Goal: Task Accomplishment & Management: Complete application form

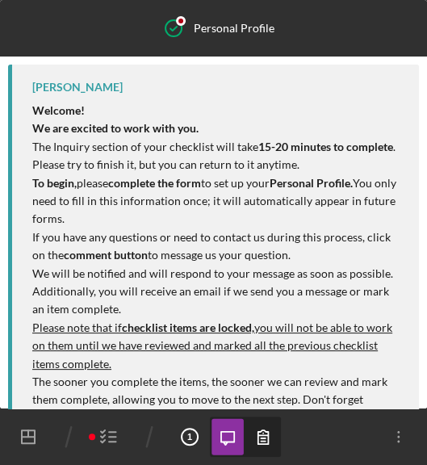
scroll to position [570, 0]
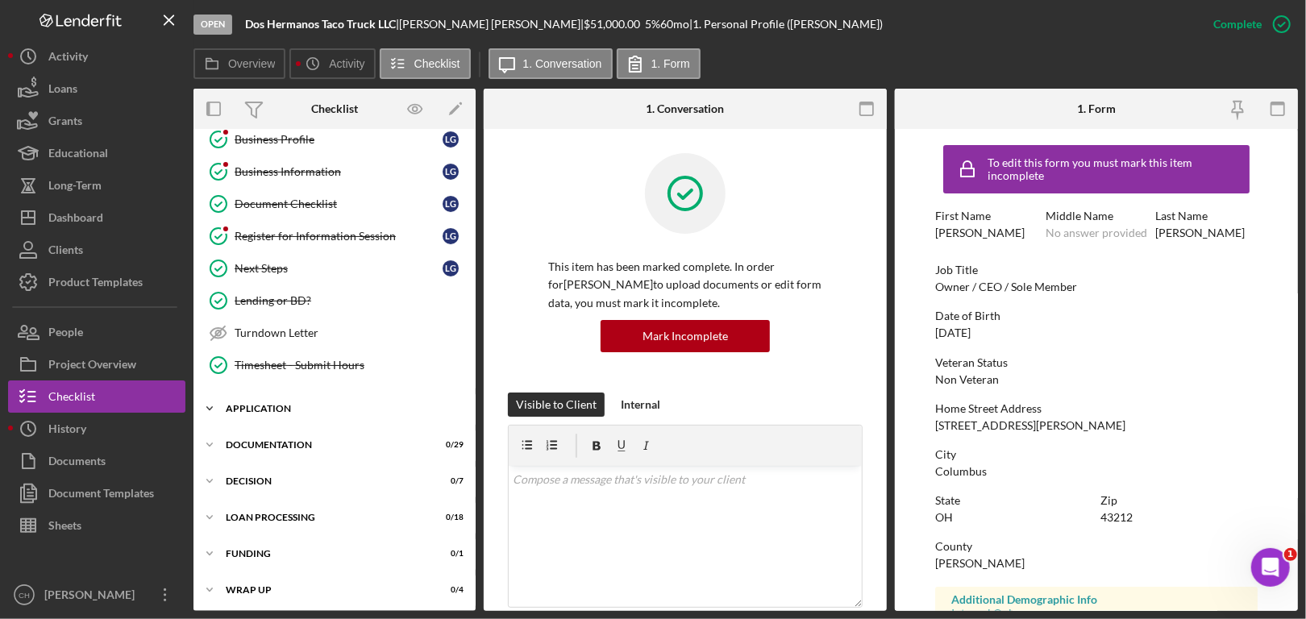
click at [337, 406] on div "Application" at bounding box center [341, 409] width 230 height 10
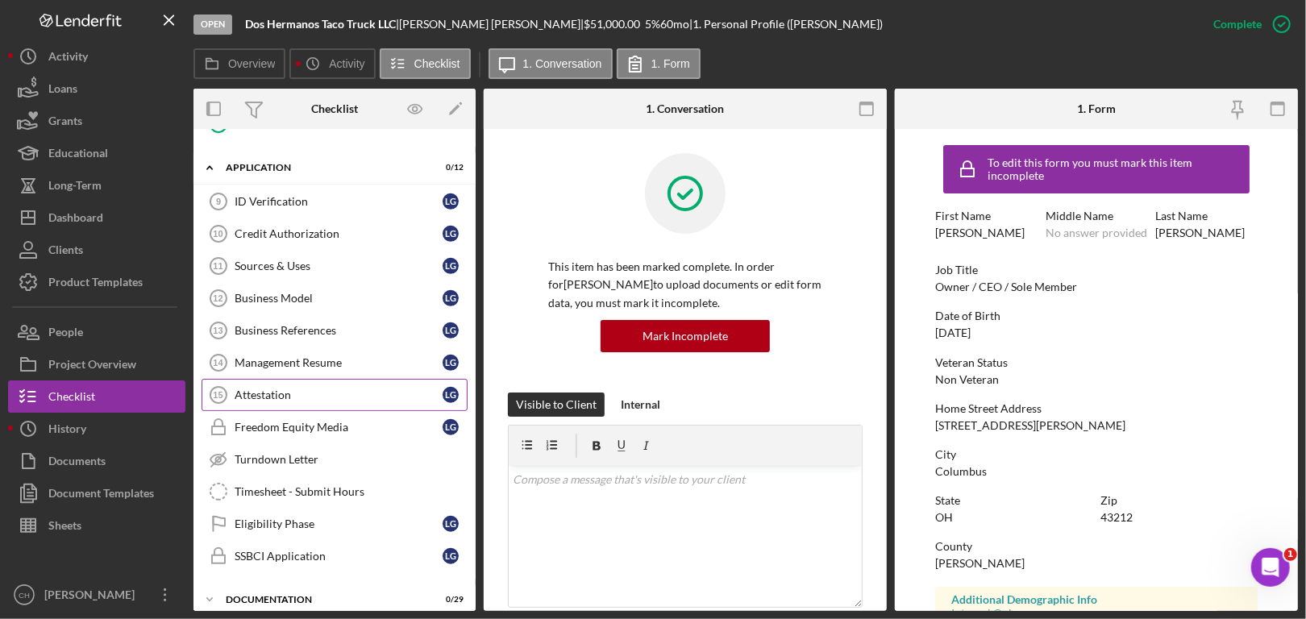
scroll to position [515, 0]
click at [332, 200] on div "ID Verification" at bounding box center [339, 200] width 208 height 13
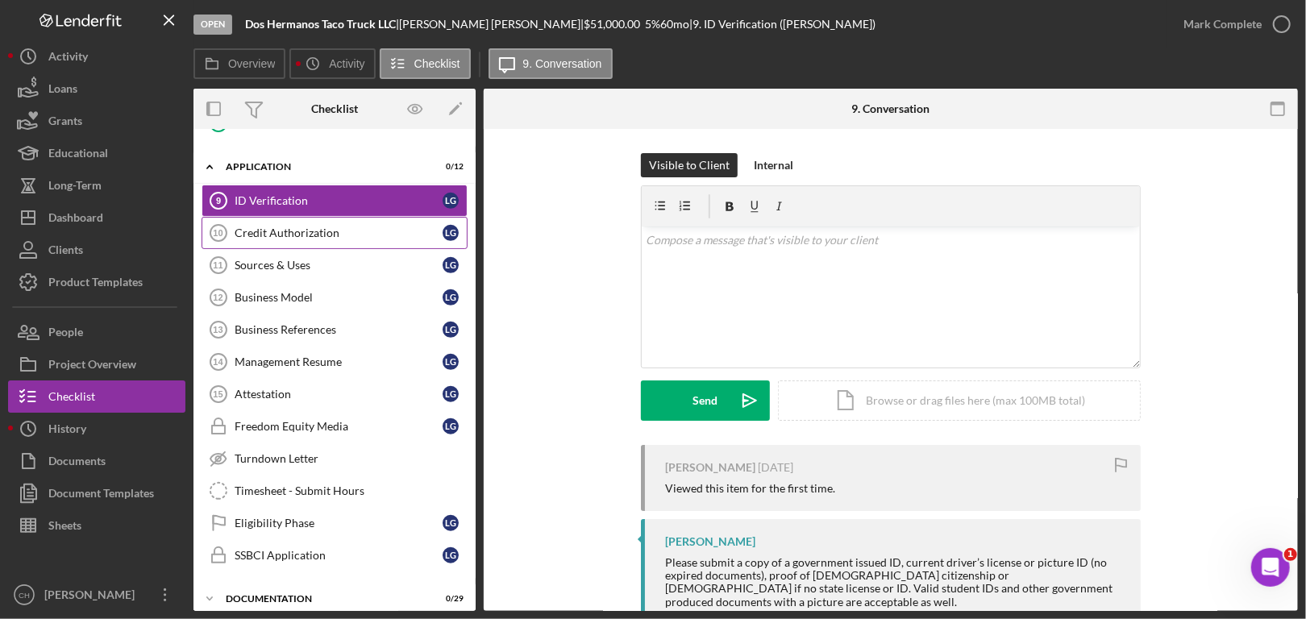
click at [343, 227] on div "Credit Authorization" at bounding box center [339, 233] width 208 height 13
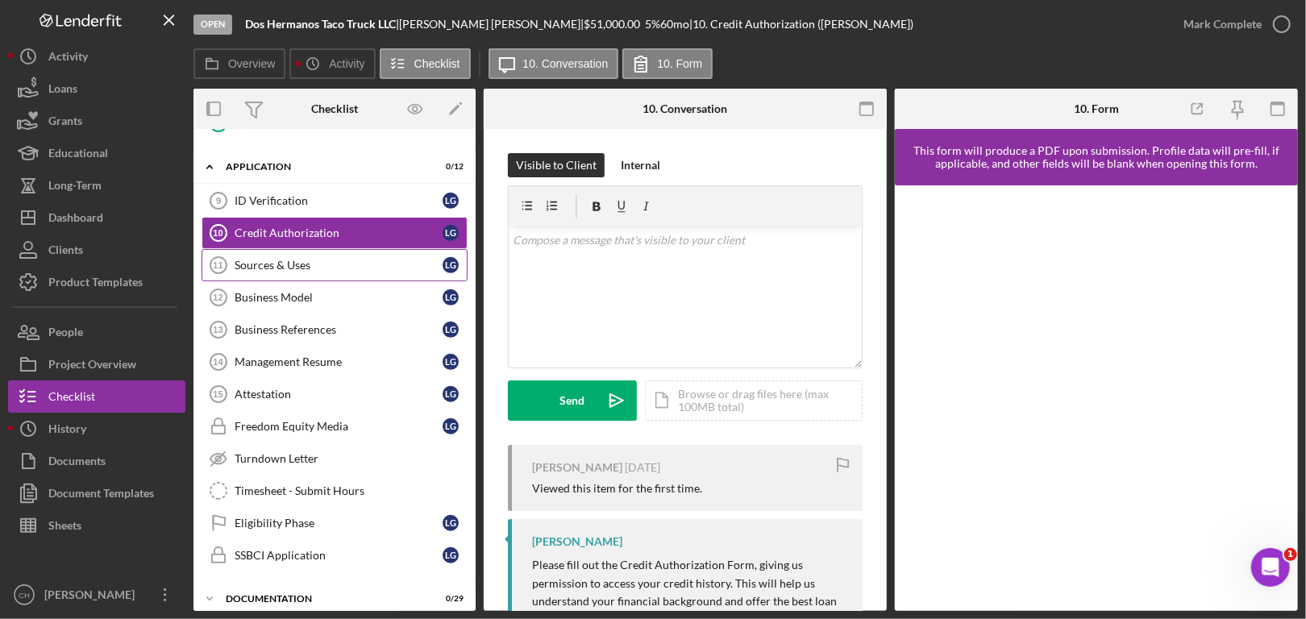
click at [344, 271] on link "Sources & Uses 11 Sources & Uses L G" at bounding box center [335, 265] width 266 height 32
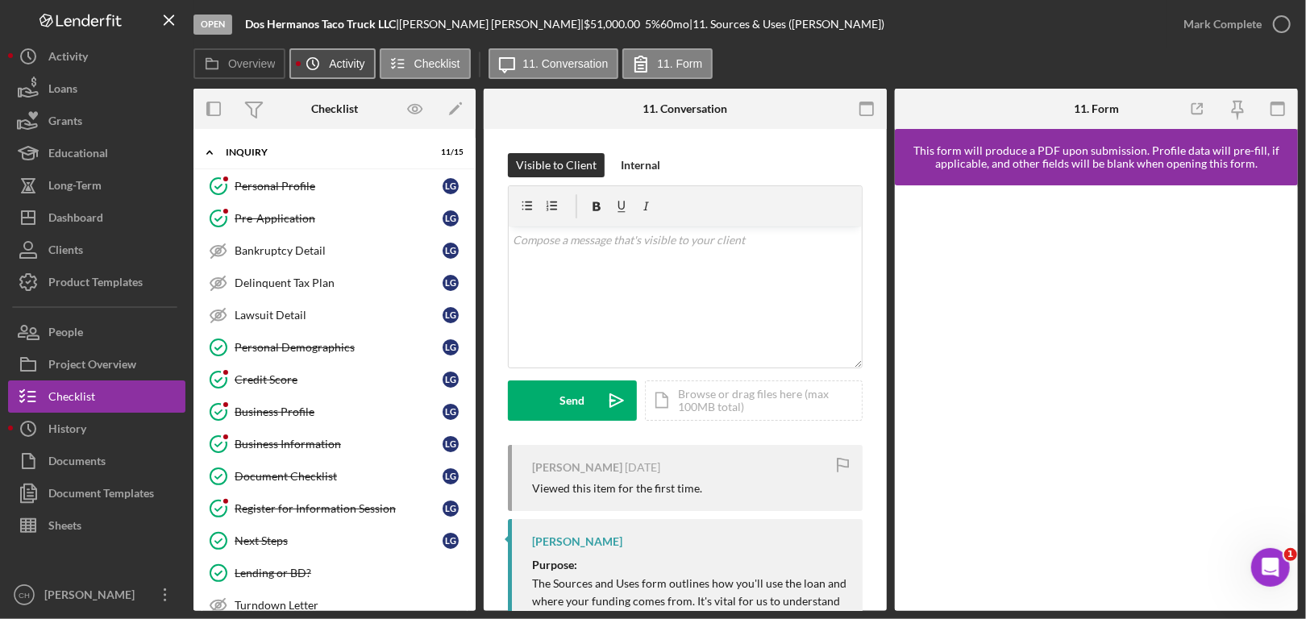
click at [321, 59] on icon "Icon/History" at bounding box center [313, 64] width 32 height 32
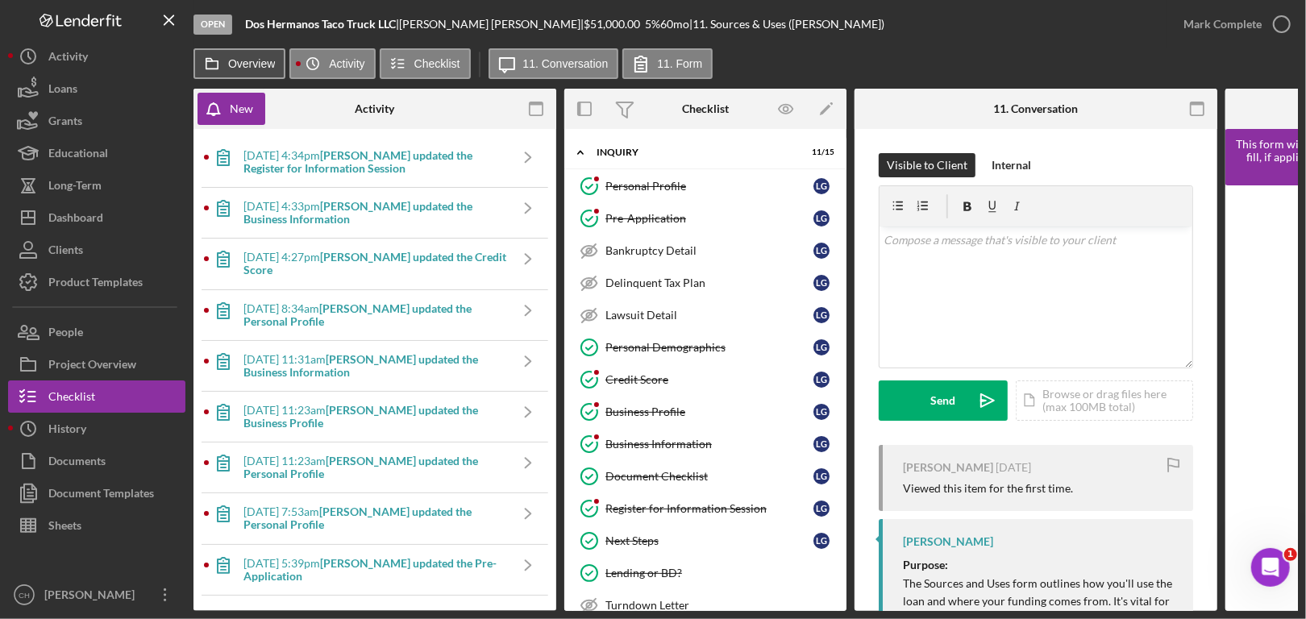
click at [240, 64] on label "Overview" at bounding box center [251, 63] width 47 height 13
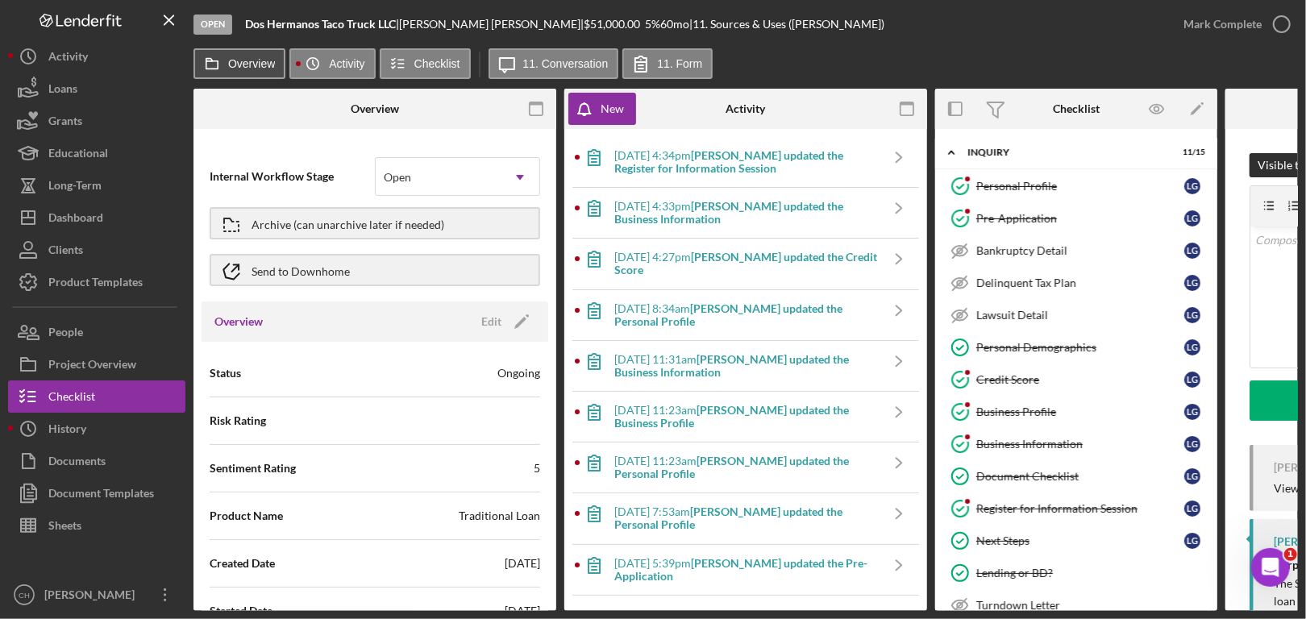
click at [234, 68] on label "Overview" at bounding box center [251, 63] width 47 height 13
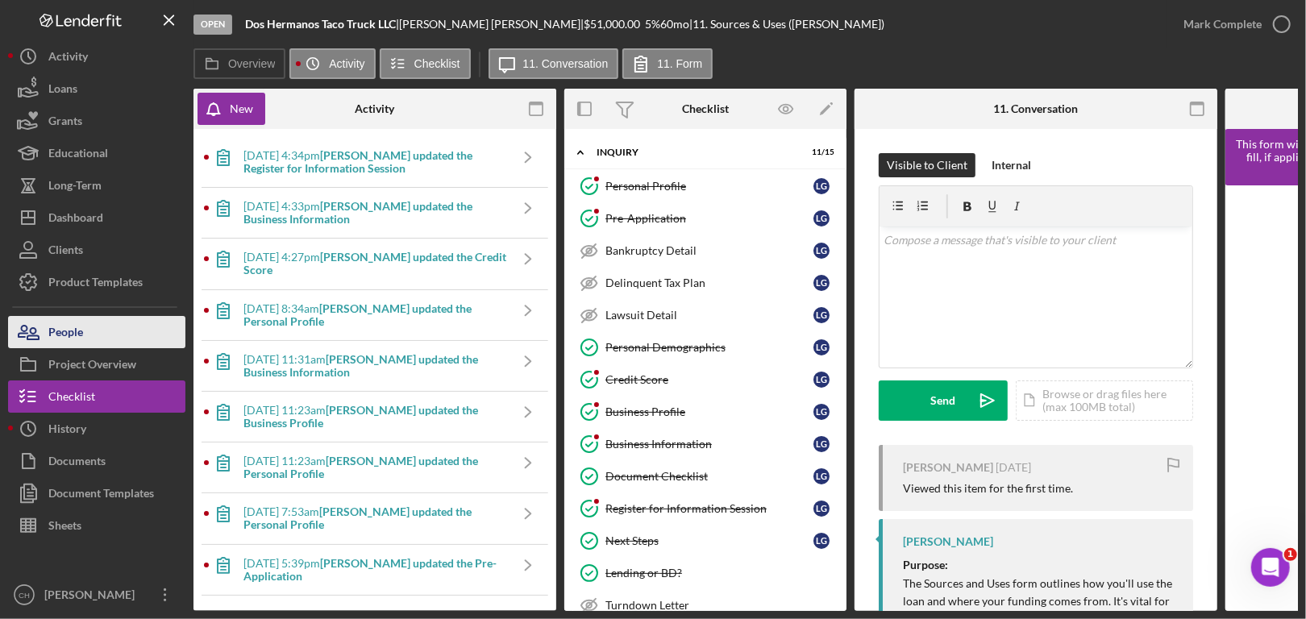
click at [63, 332] on div "People" at bounding box center [65, 334] width 35 height 36
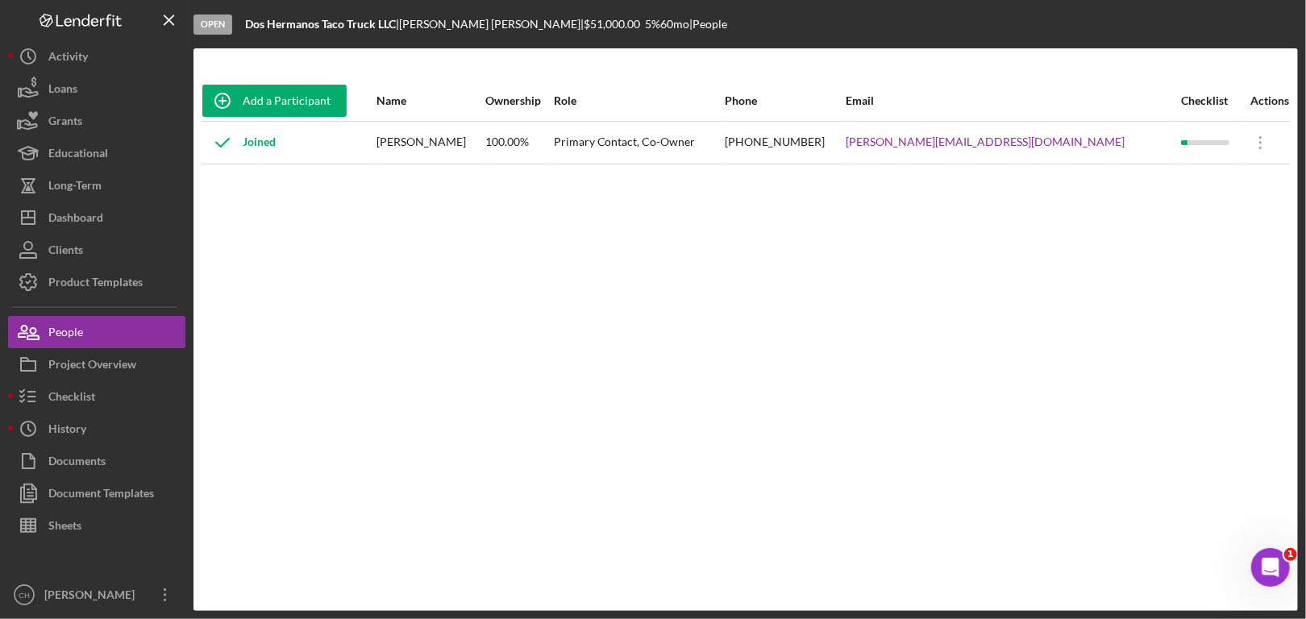
click at [700, 146] on div "Primary Contact, Co-Owner" at bounding box center [638, 143] width 169 height 40
click at [460, 146] on div "[PERSON_NAME]" at bounding box center [430, 143] width 107 height 40
click at [265, 143] on div "Joined" at bounding box center [238, 143] width 73 height 40
click at [208, 143] on icon at bounding box center [222, 143] width 40 height 40
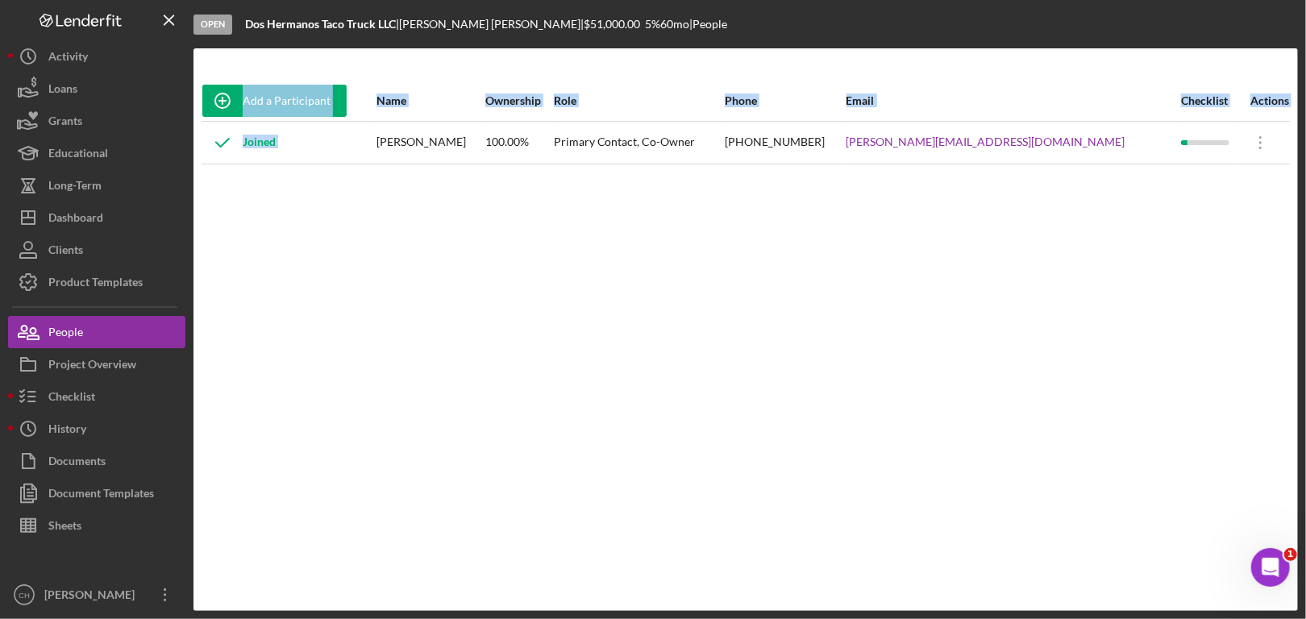
drag, startPoint x: 430, startPoint y: 140, endPoint x: 807, endPoint y: 164, distance: 378.1
click at [807, 164] on div "Add a Participant Name Ownership Role Phone Email Checklist Actions Joined Lisa…" at bounding box center [746, 330] width 1105 height 498
click at [789, 167] on div "Add a Participant Name Ownership Role Phone Email Checklist Actions Joined Lisa…" at bounding box center [746, 330] width 1105 height 498
click at [484, 151] on div "[PERSON_NAME]" at bounding box center [430, 143] width 107 height 40
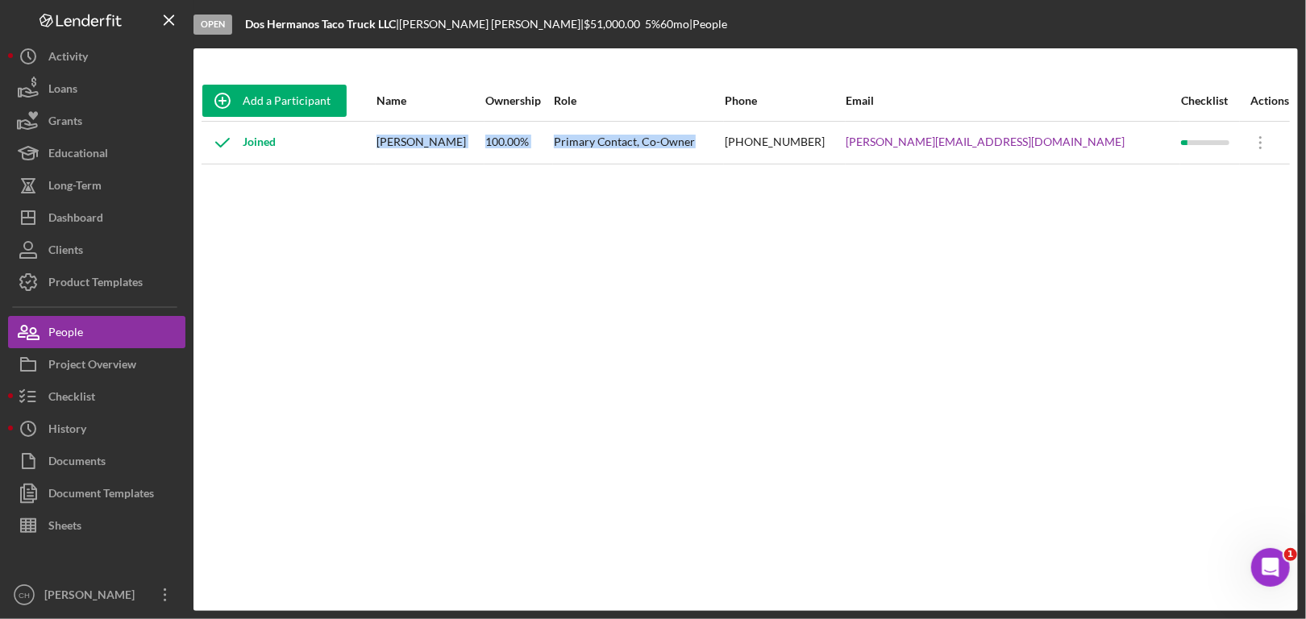
drag, startPoint x: 432, startPoint y: 141, endPoint x: 779, endPoint y: 144, distance: 346.8
click at [779, 144] on tr "Joined Lisa Gutierrez 100.00% Primary Contact, Co-Owner (614) 357-6368 john@eat…" at bounding box center [746, 142] width 1089 height 43
click at [79, 331] on div "People" at bounding box center [65, 334] width 35 height 36
click at [937, 355] on div "Add a Participant Name Ownership Role Phone Email Checklist Actions Joined Lisa…" at bounding box center [746, 330] width 1105 height 498
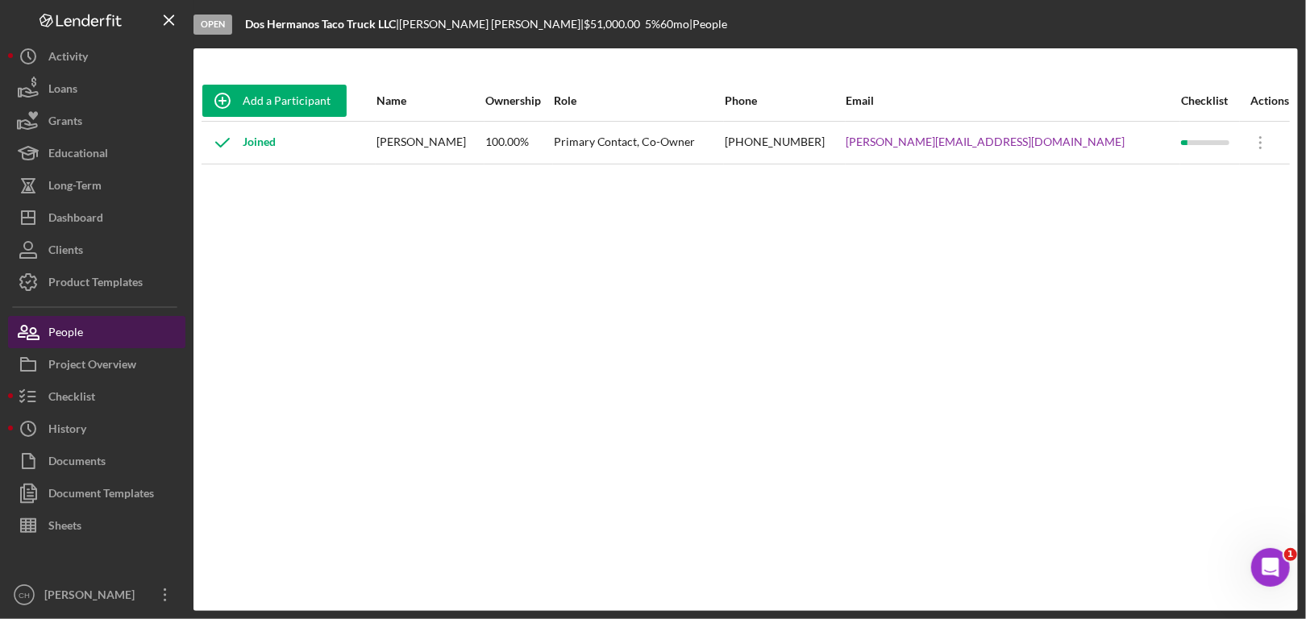
click at [104, 337] on button "People" at bounding box center [96, 332] width 177 height 32
click at [459, 146] on div "[PERSON_NAME]" at bounding box center [430, 143] width 107 height 40
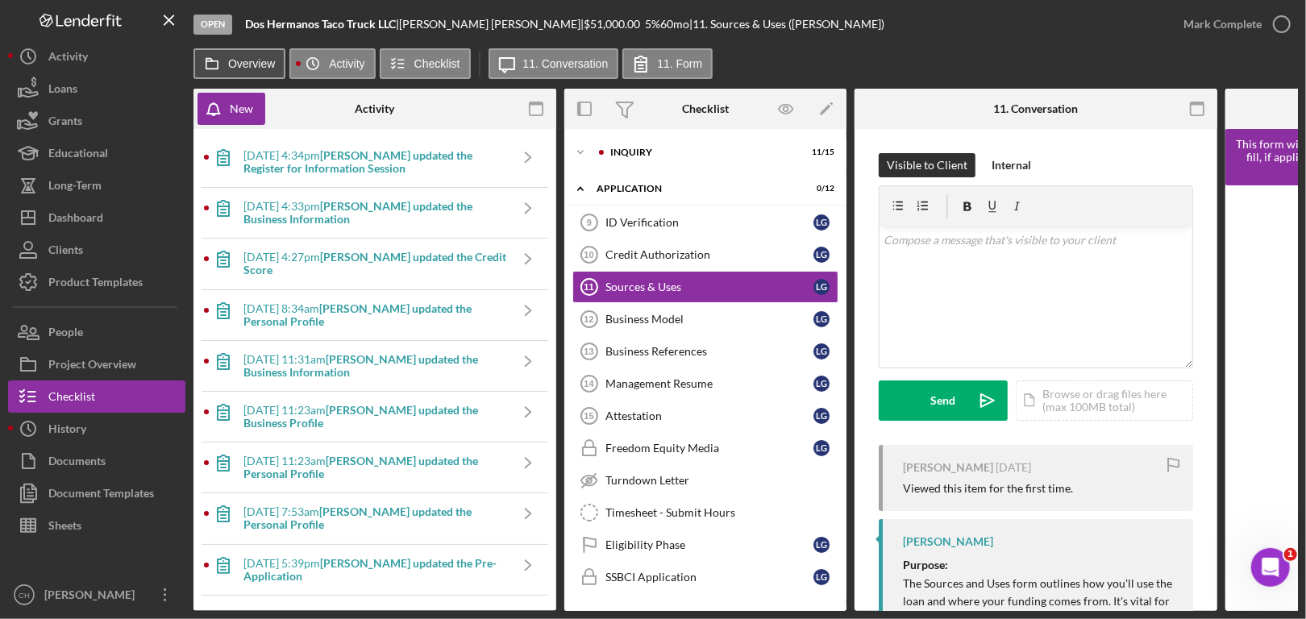
click at [262, 60] on label "Overview" at bounding box center [251, 63] width 47 height 13
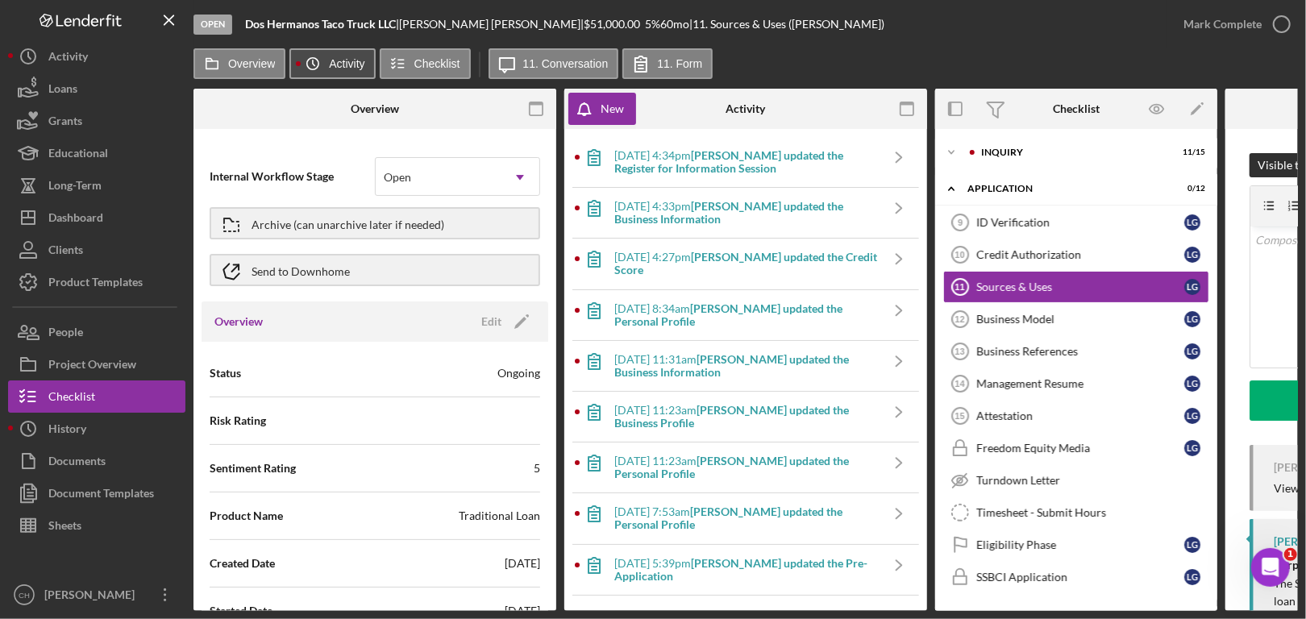
click at [355, 63] on label "Activity" at bounding box center [346, 63] width 35 height 13
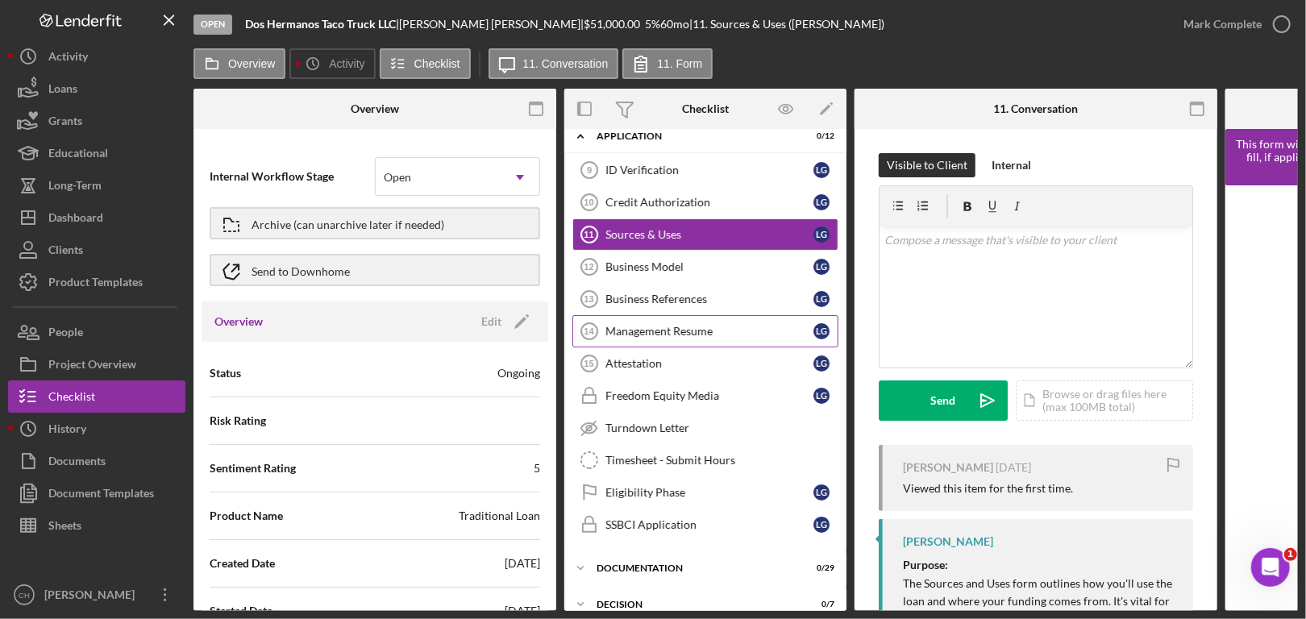
scroll to position [81, 0]
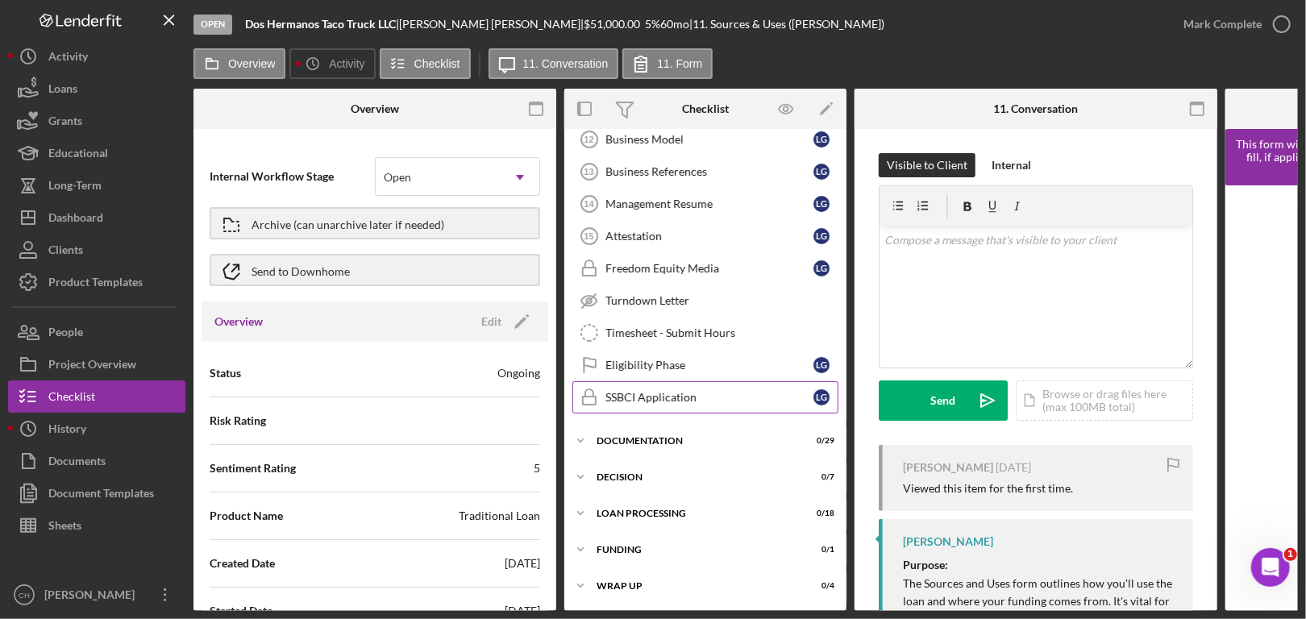
click at [687, 381] on link "SSBCI Application SSBCI Application L G" at bounding box center [706, 397] width 266 height 32
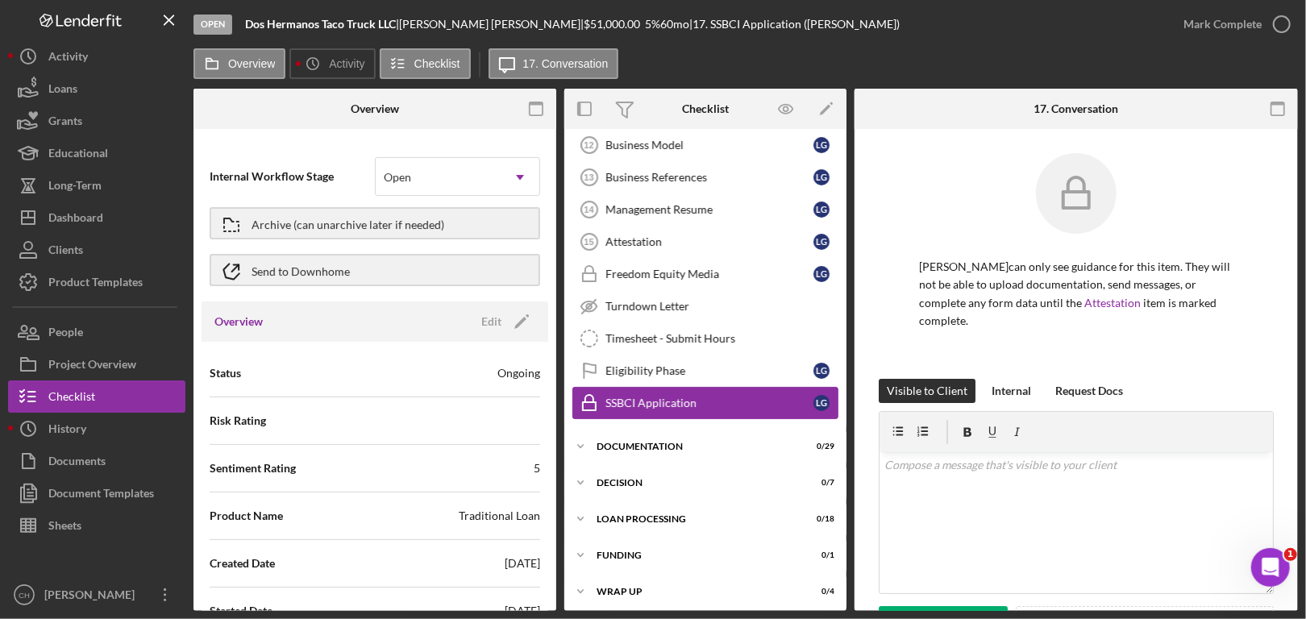
scroll to position [177, 0]
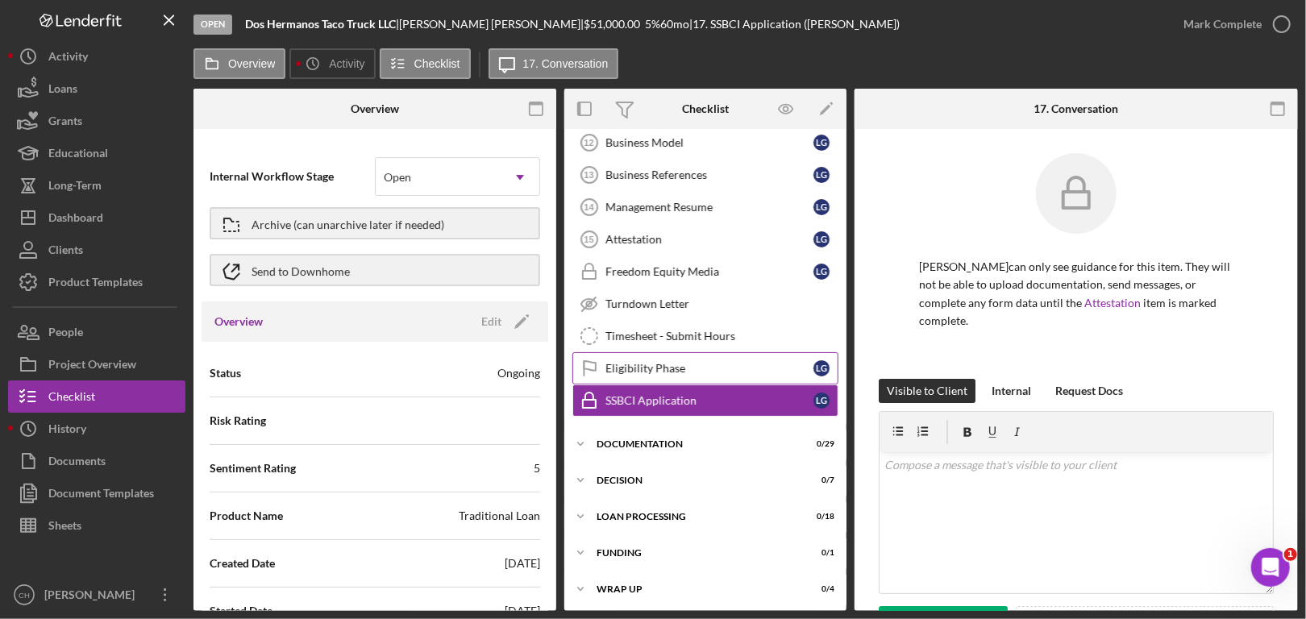
click at [689, 364] on div "Eligibility Phase" at bounding box center [710, 368] width 208 height 13
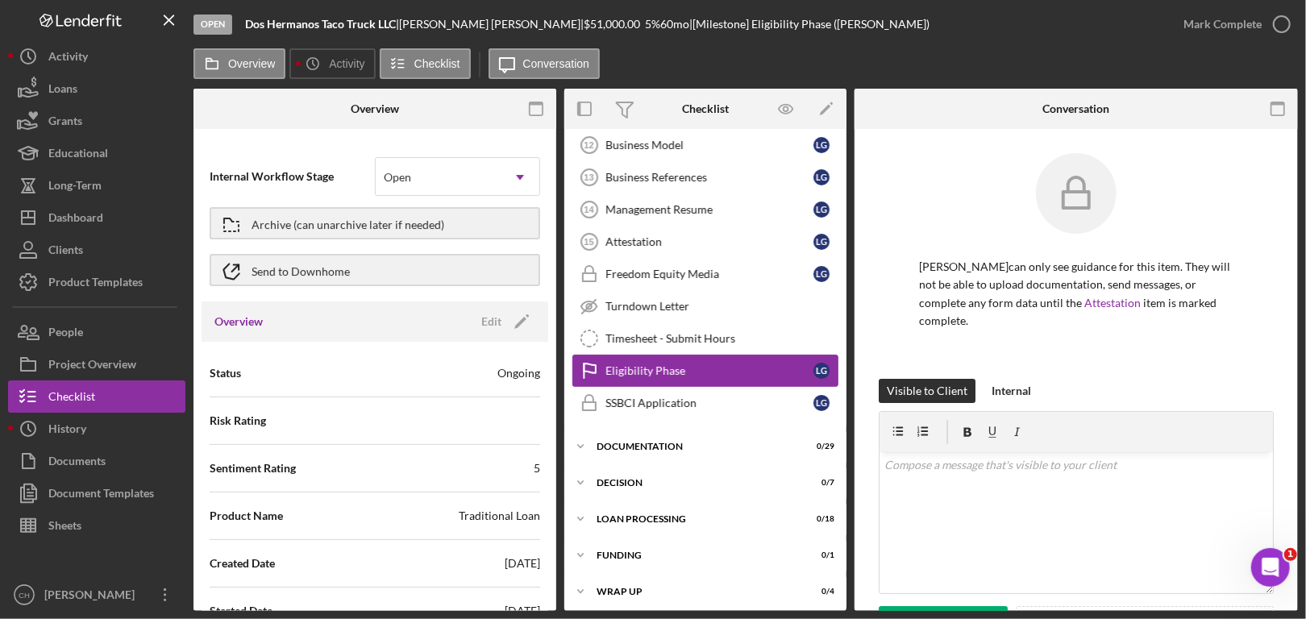
scroll to position [177, 0]
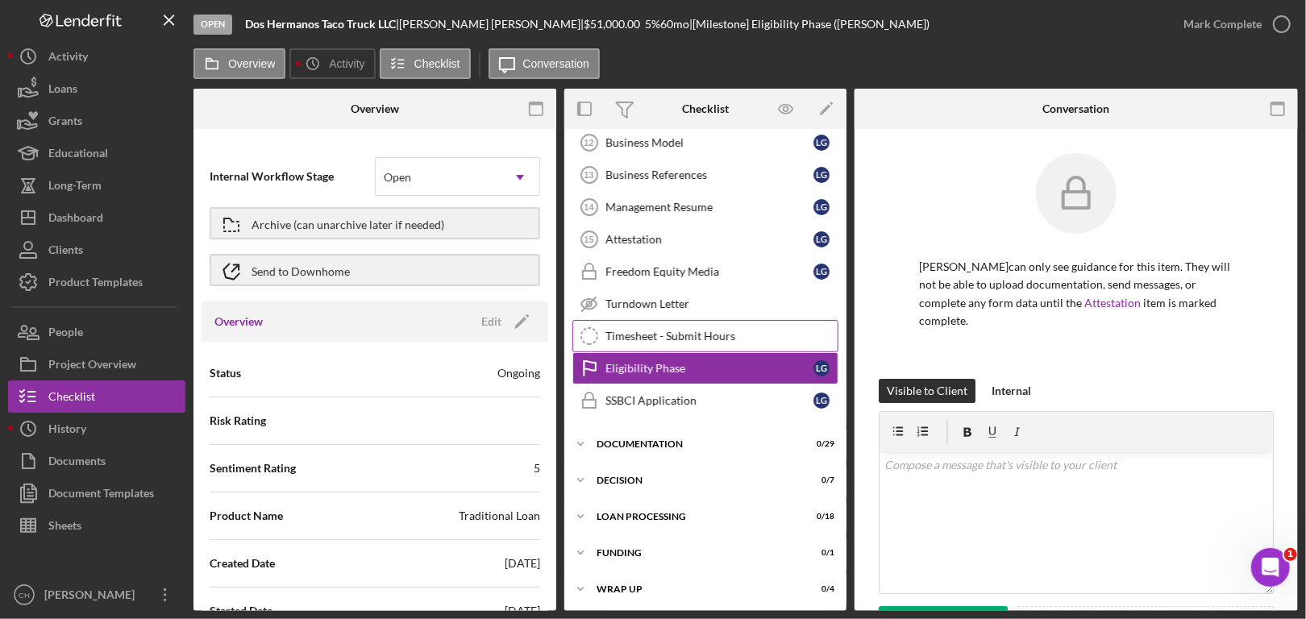
click at [677, 342] on link "Timesheet - Submit Hours Timesheet - Submit Hours" at bounding box center [706, 336] width 266 height 32
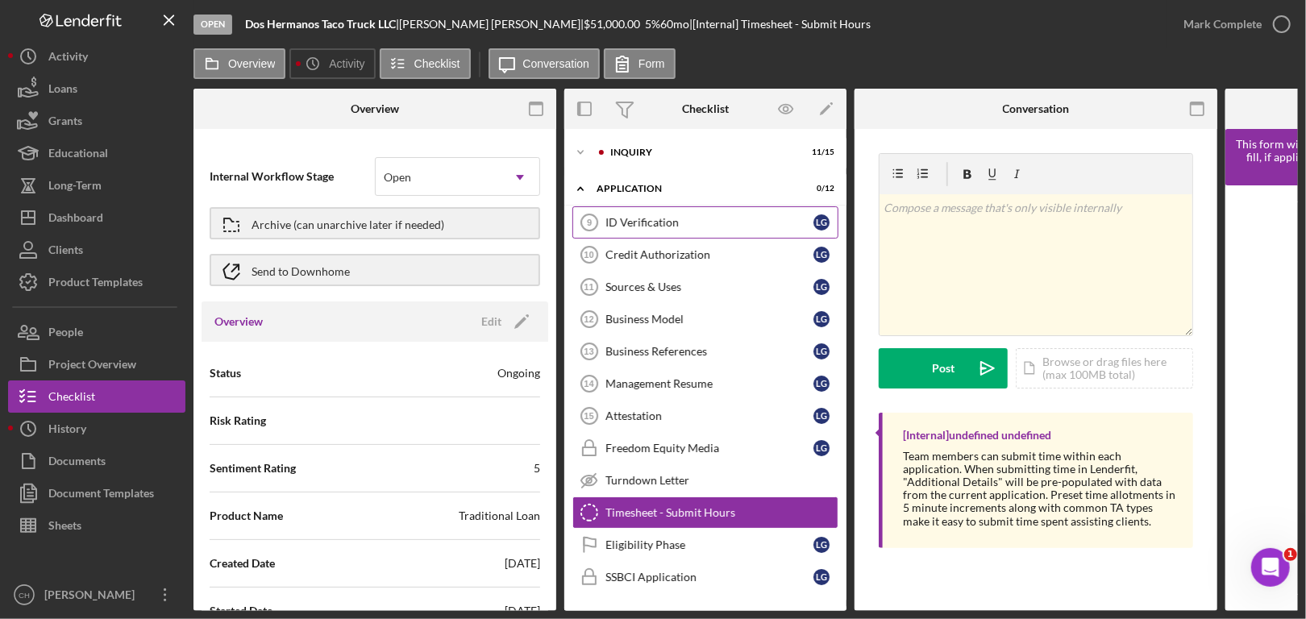
click at [662, 224] on div "ID Verification" at bounding box center [710, 222] width 208 height 13
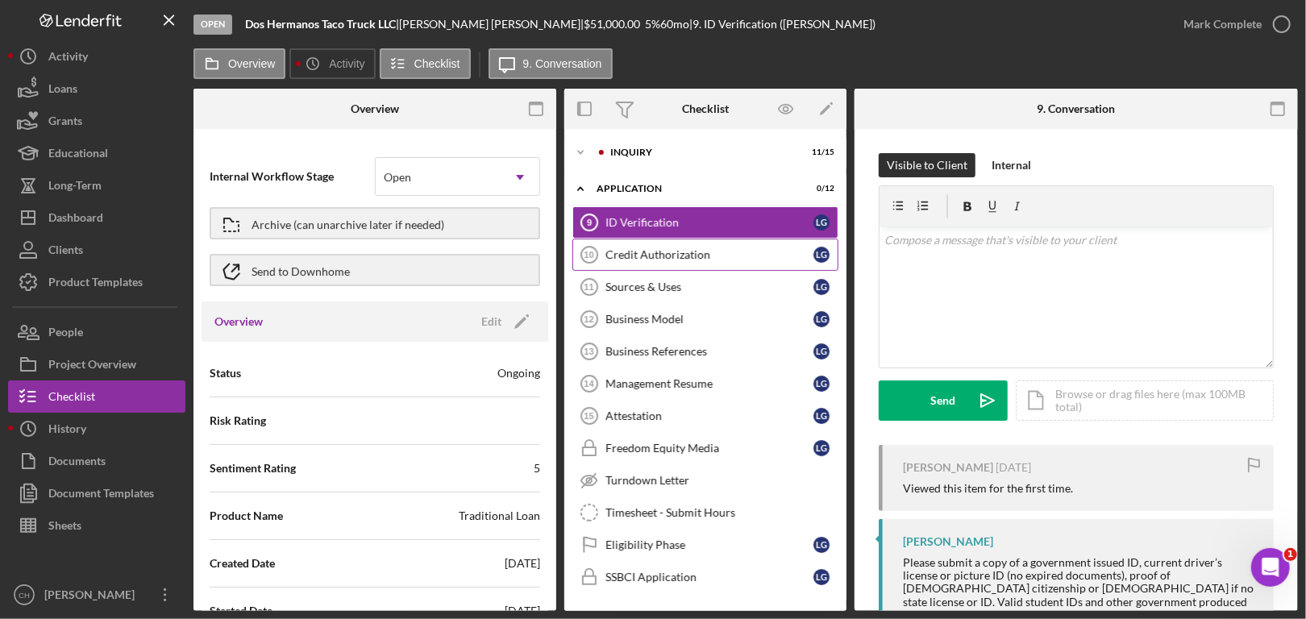
click at [669, 256] on div "Credit Authorization" at bounding box center [710, 254] width 208 height 13
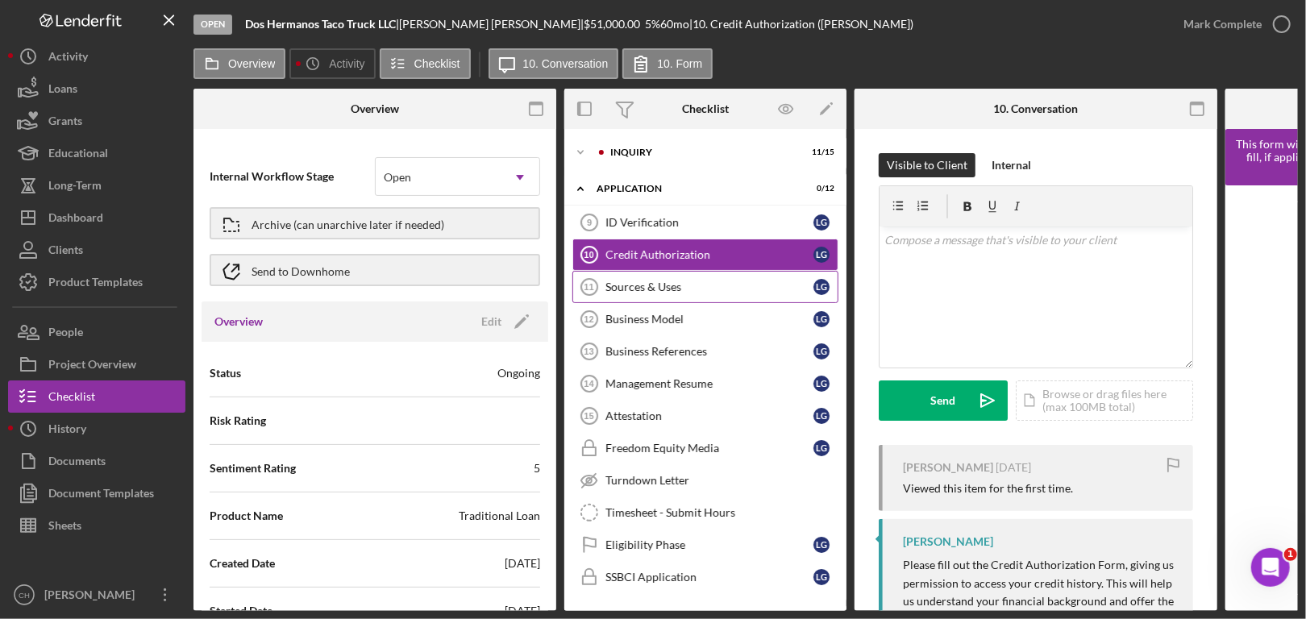
click at [658, 283] on div "Sources & Uses" at bounding box center [710, 287] width 208 height 13
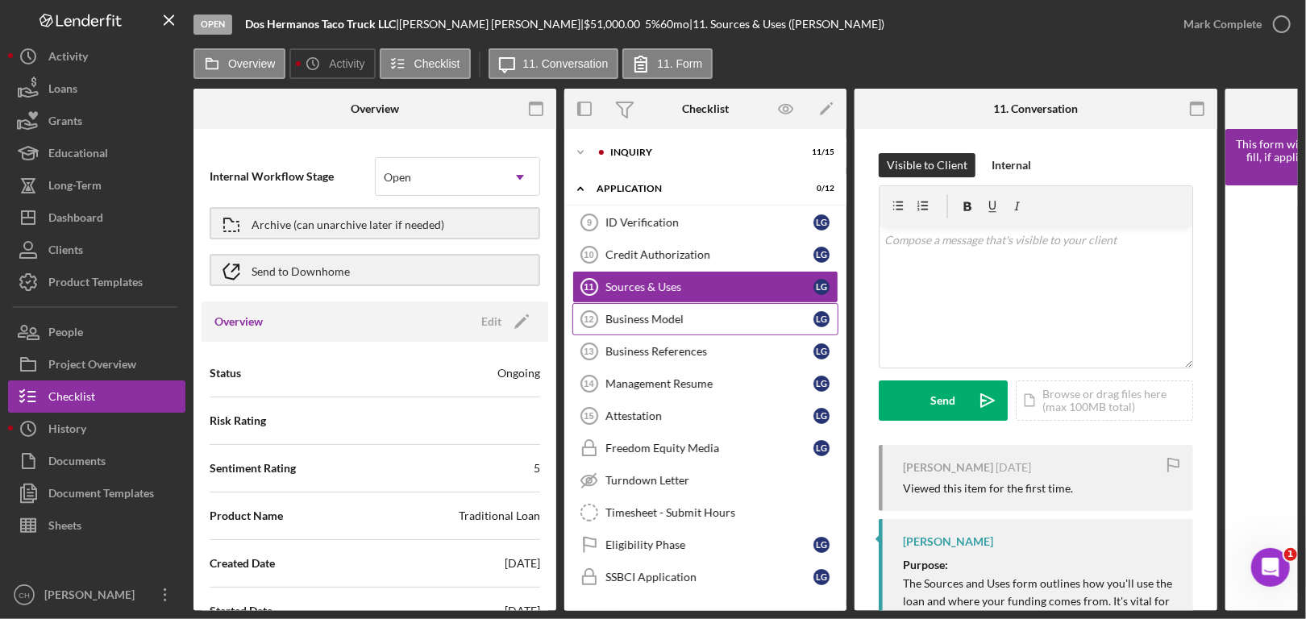
click at [648, 316] on div "Business Model" at bounding box center [710, 319] width 208 height 13
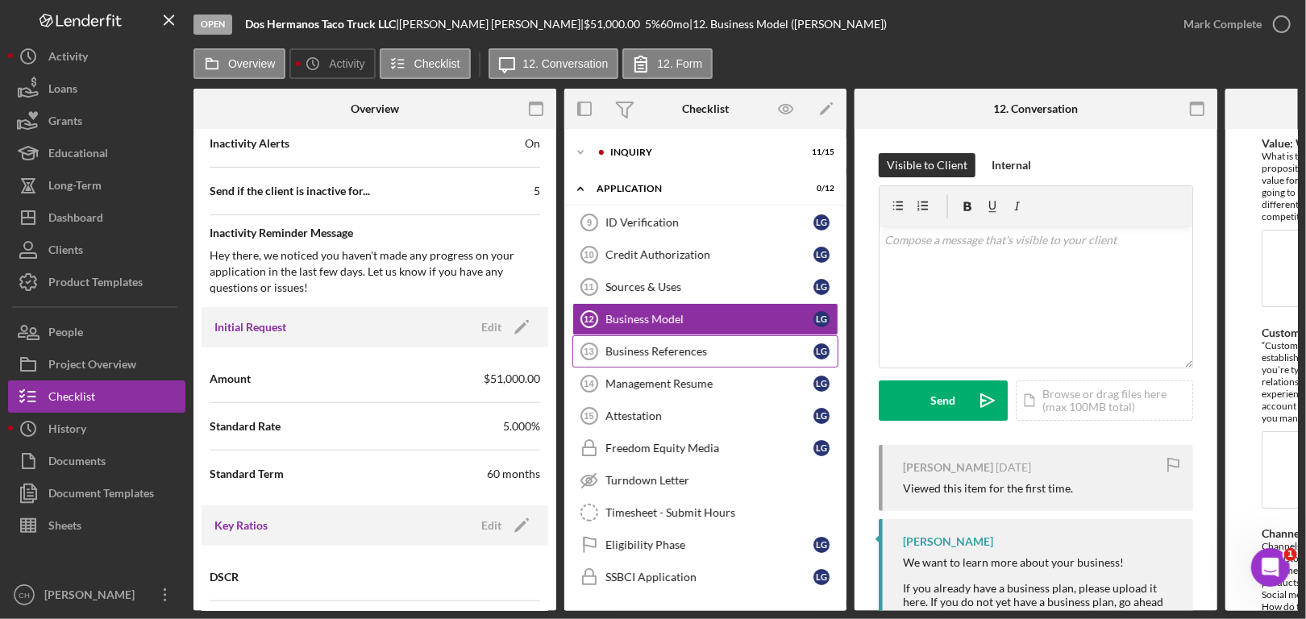
click at [710, 342] on link "Business References 13 Business References L G" at bounding box center [706, 351] width 266 height 32
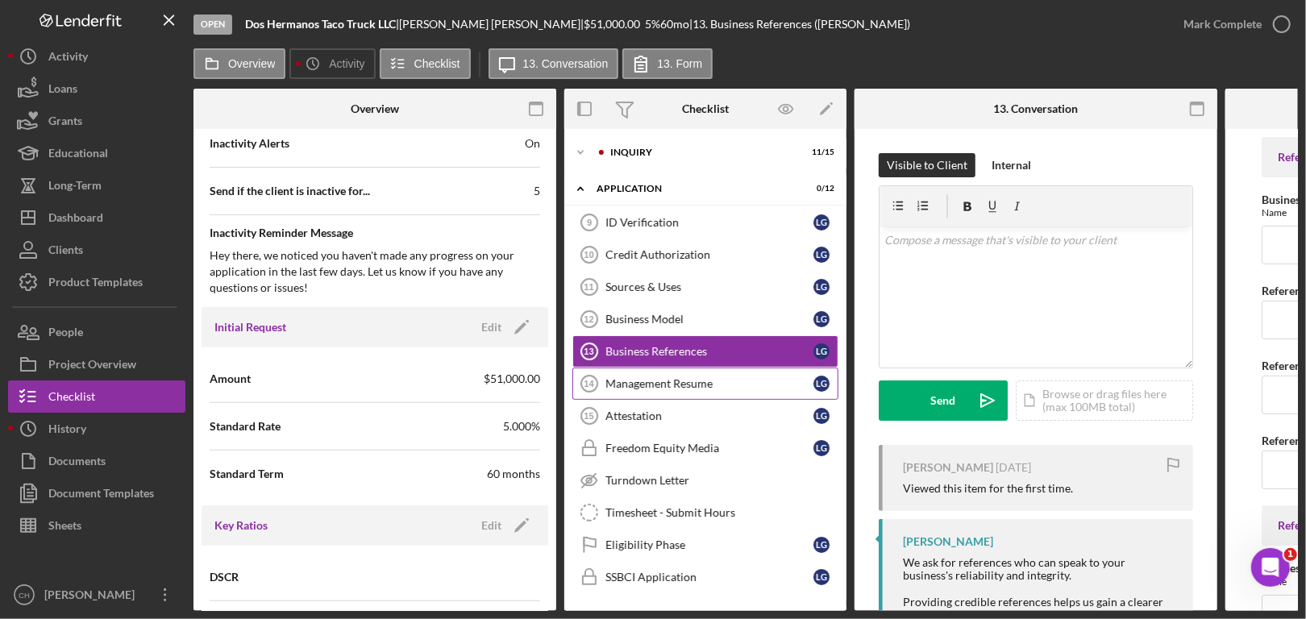
click at [719, 380] on div "Management Resume" at bounding box center [710, 383] width 208 height 13
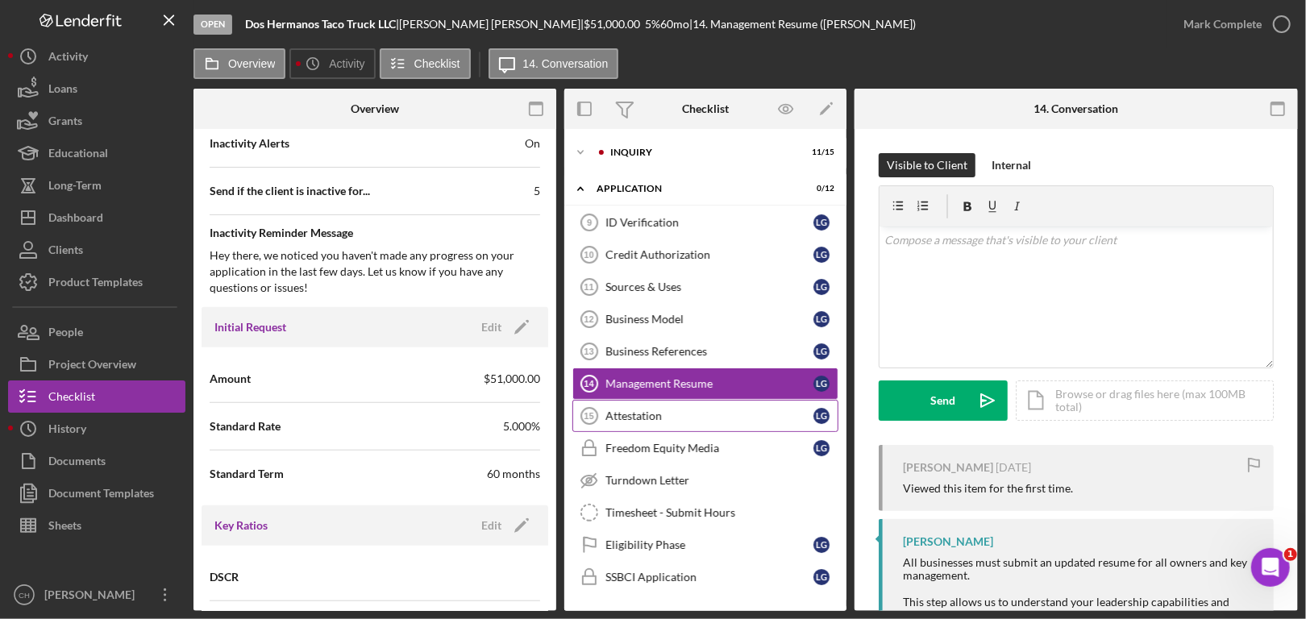
click at [697, 424] on link "Attestation 15 Attestation L G" at bounding box center [706, 416] width 266 height 32
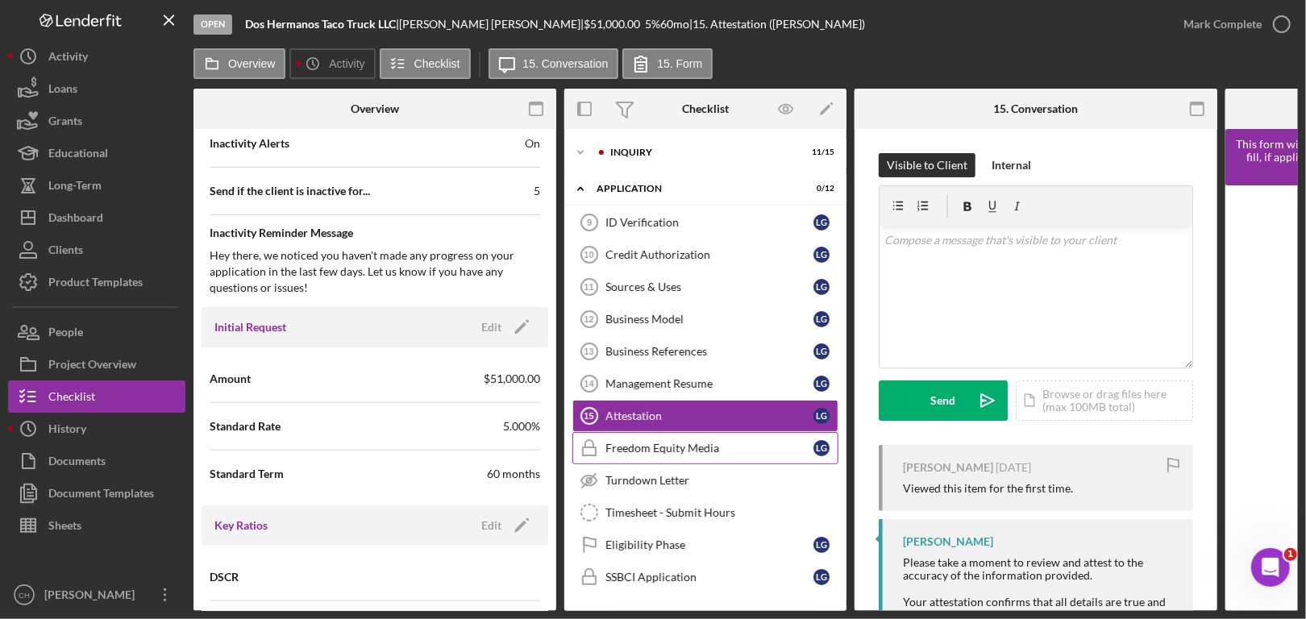
click at [706, 445] on div "Freedom Equity Media" at bounding box center [710, 448] width 208 height 13
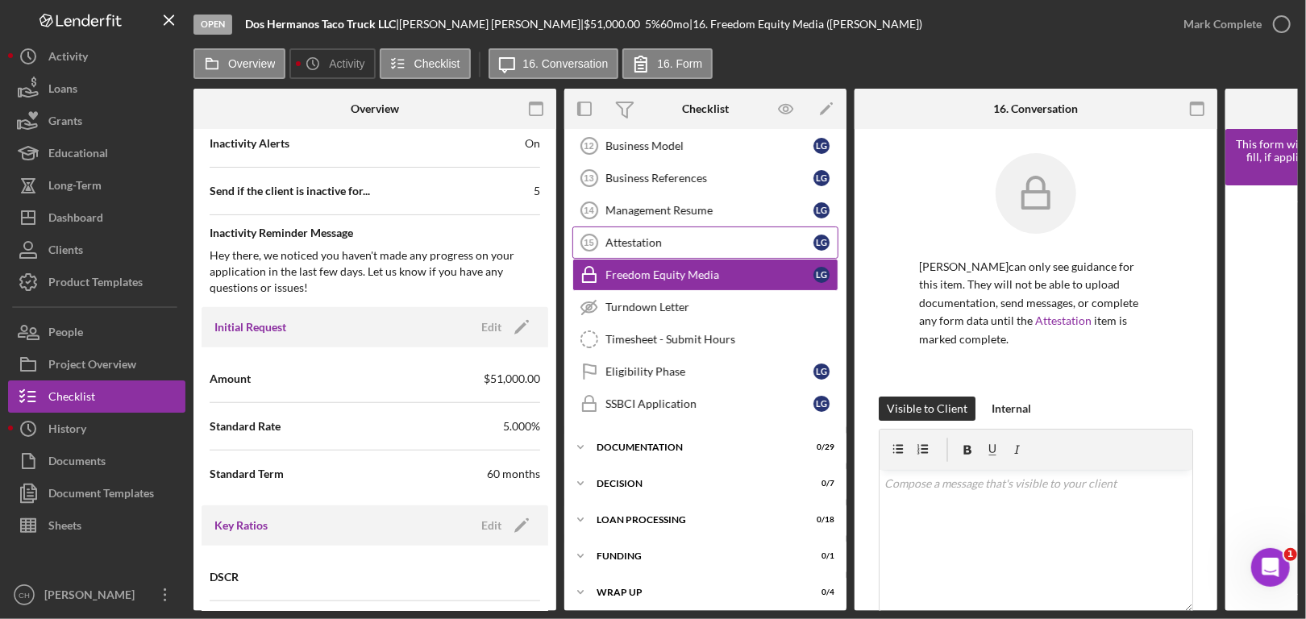
scroll to position [181, 0]
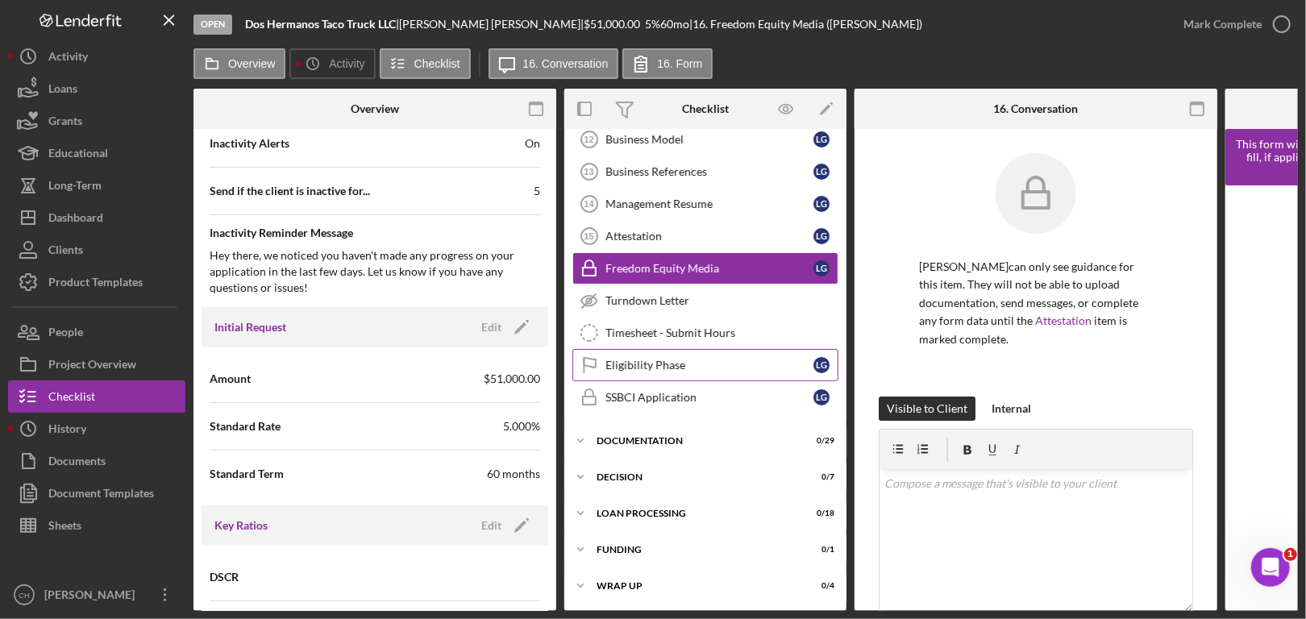
click at [709, 362] on div "Eligibility Phase" at bounding box center [710, 365] width 208 height 13
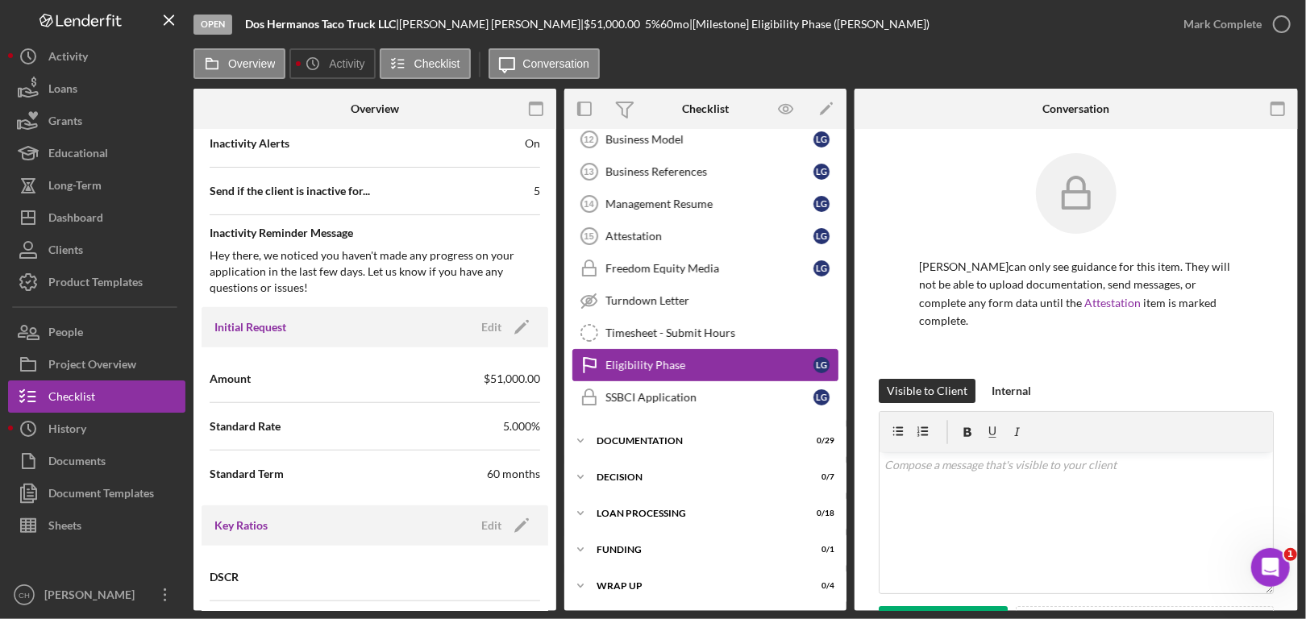
scroll to position [177, 0]
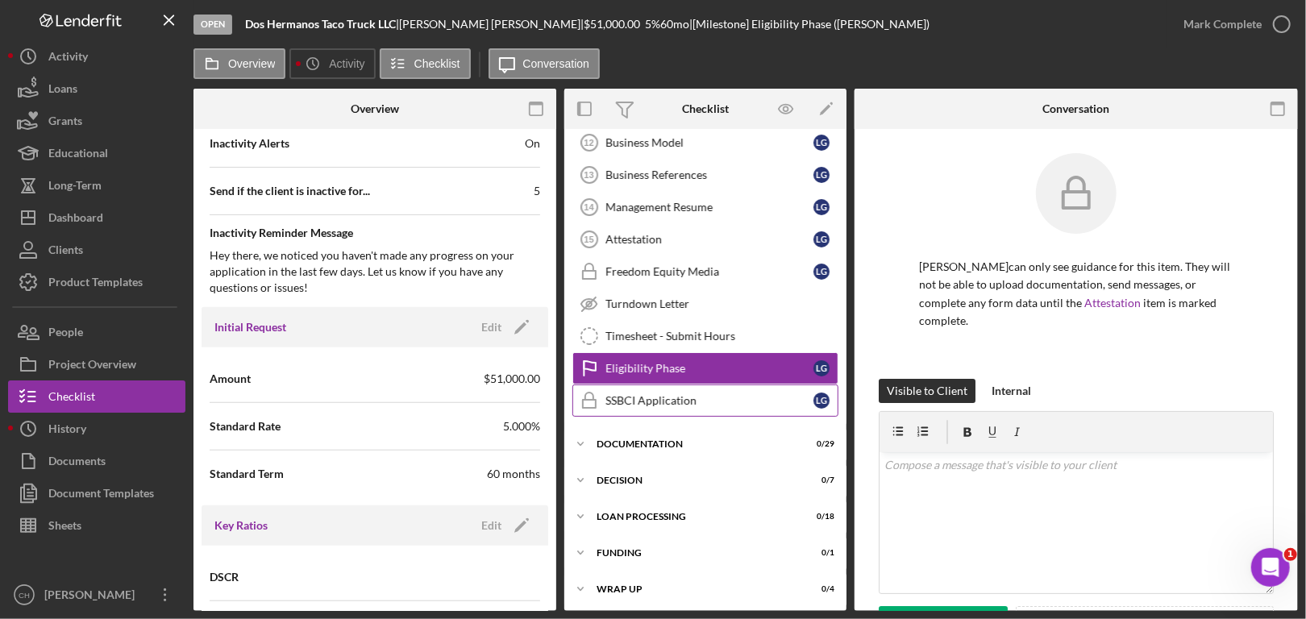
click at [720, 399] on div "SSBCI Application" at bounding box center [710, 400] width 208 height 13
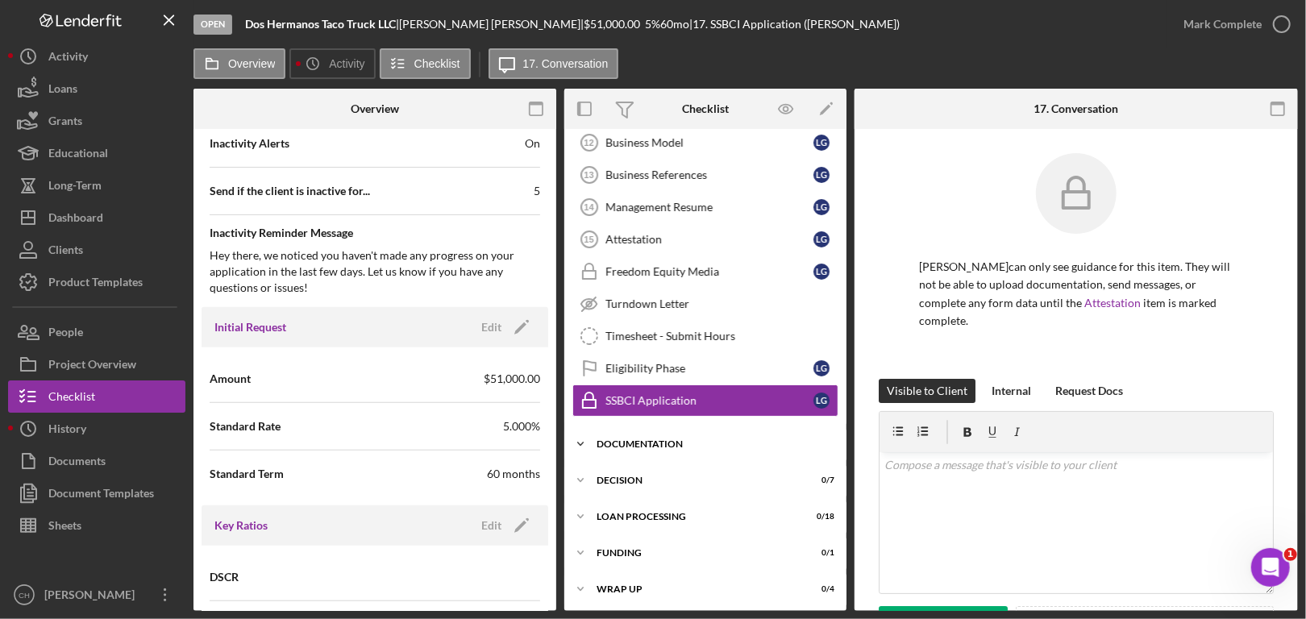
click at [704, 440] on div "Documentation" at bounding box center [712, 445] width 230 height 10
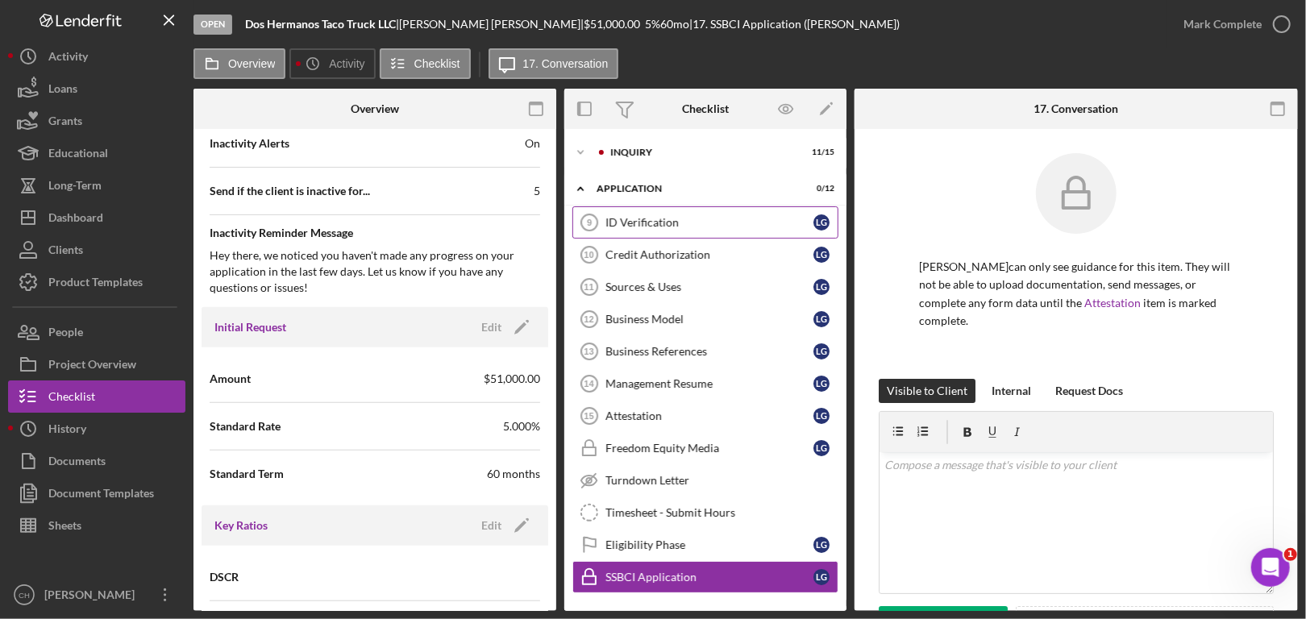
click at [697, 226] on div "ID Verification" at bounding box center [710, 222] width 208 height 13
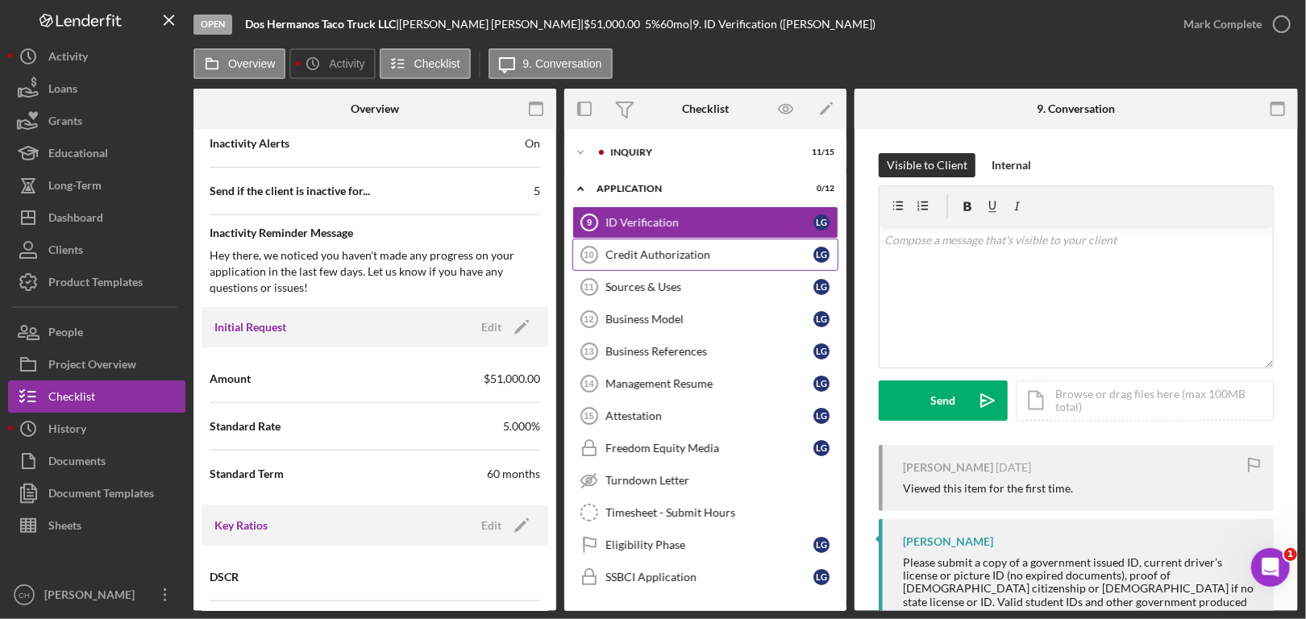
click at [700, 246] on link "Credit Authorization 10 Credit Authorization L G" at bounding box center [706, 255] width 266 height 32
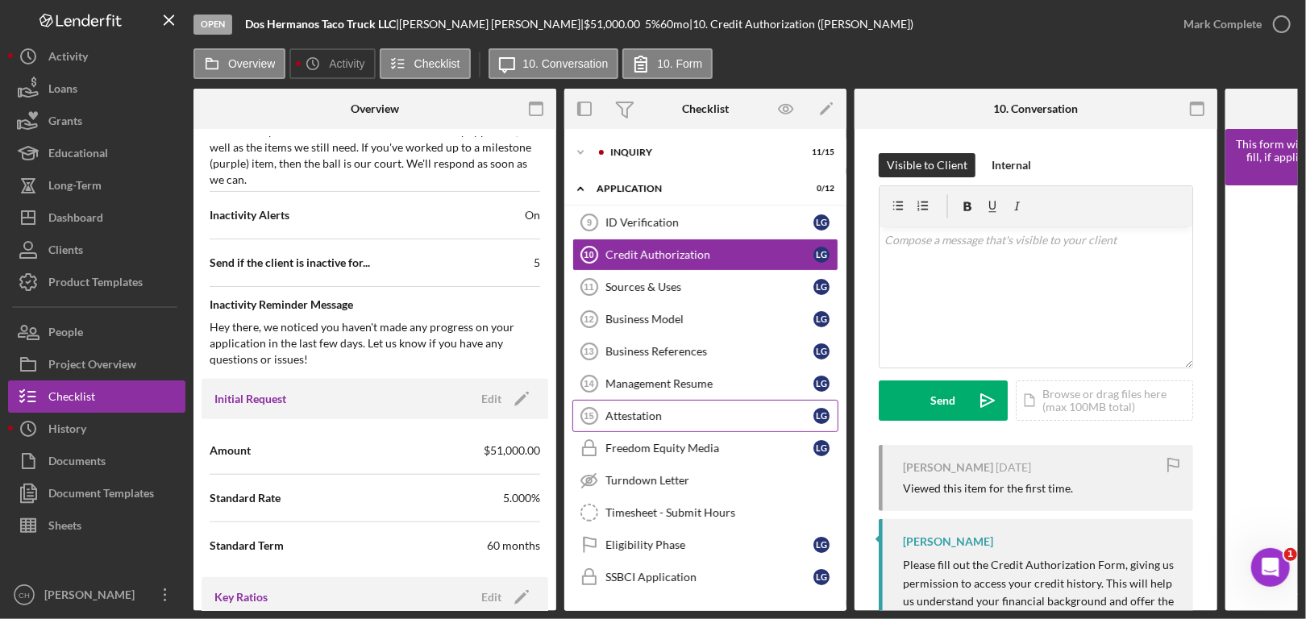
scroll to position [565, 0]
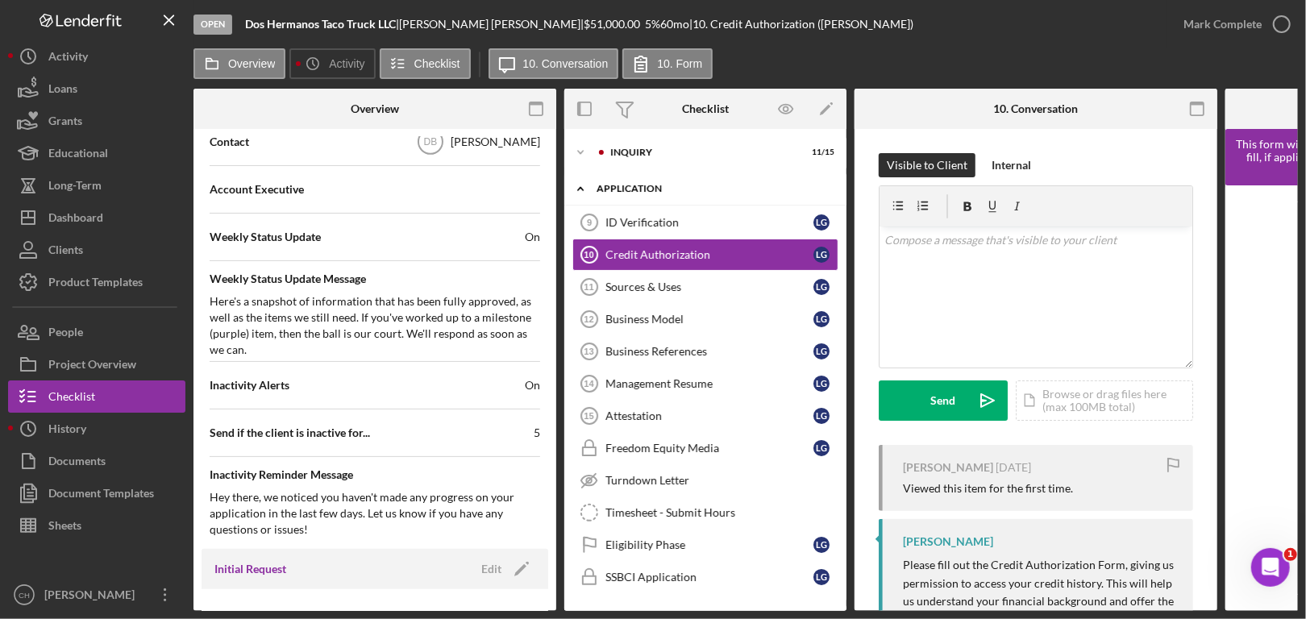
click at [621, 185] on div "Application" at bounding box center [712, 189] width 230 height 10
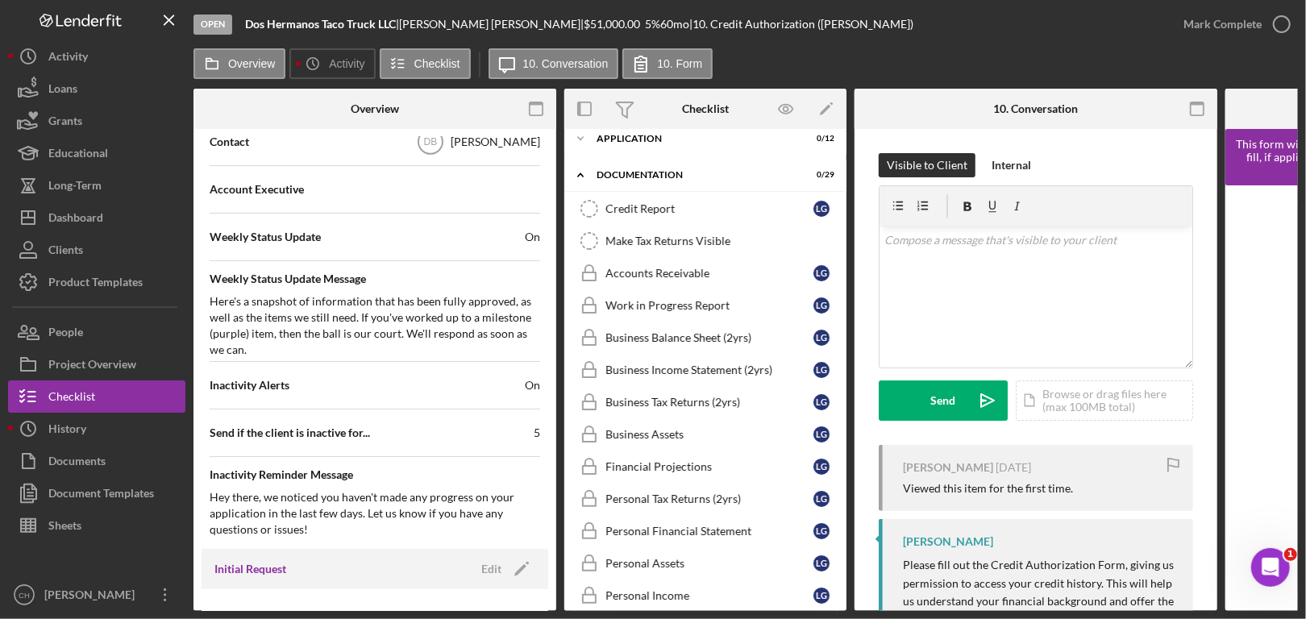
scroll to position [0, 0]
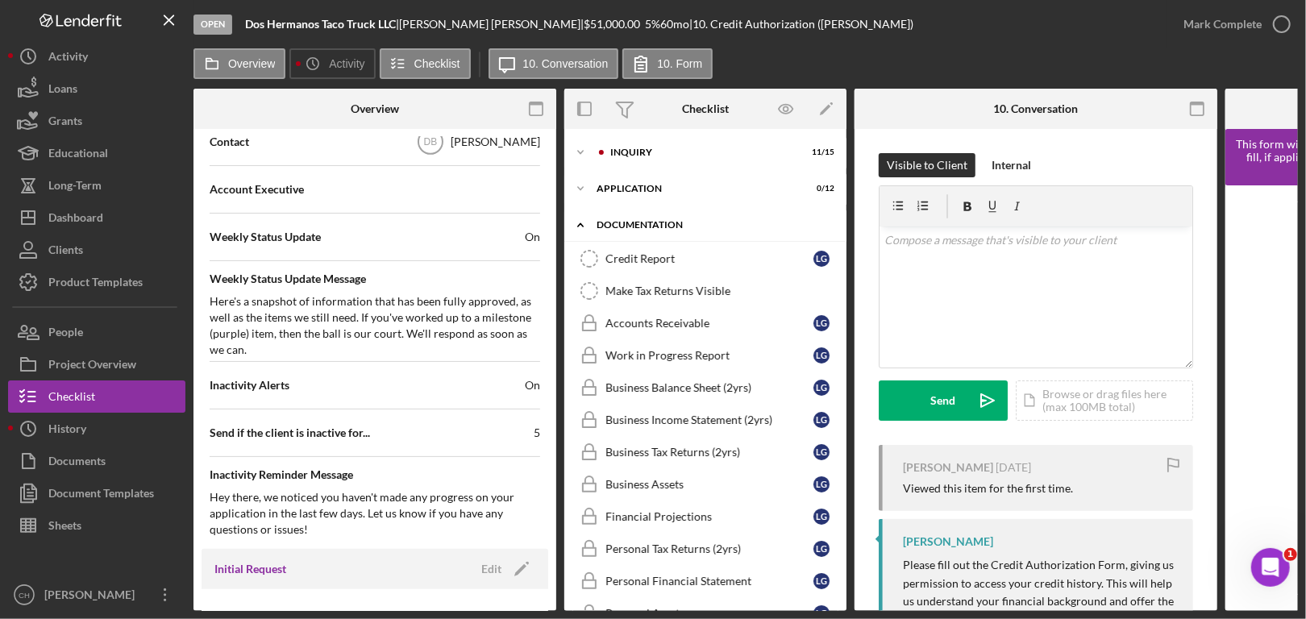
click at [652, 231] on div "Icon/Expander Documentation 0 / 29" at bounding box center [706, 225] width 282 height 33
